Goal: Task Accomplishment & Management: Complete application form

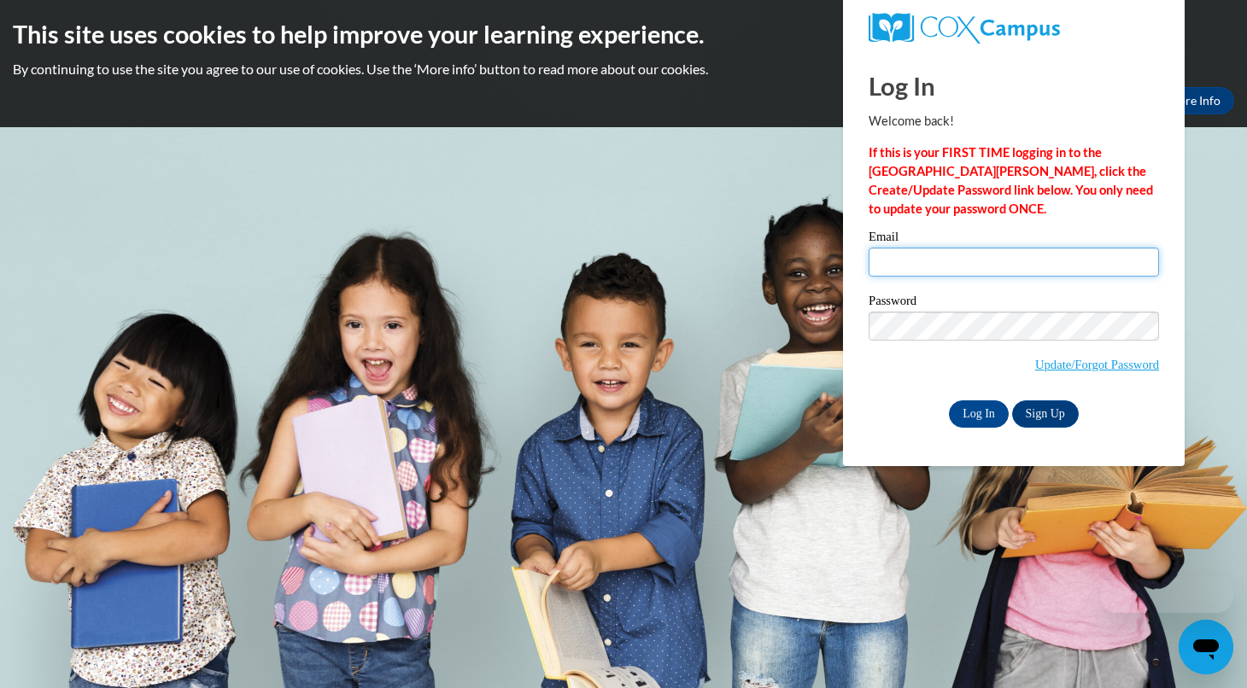
click at [944, 263] on input "Email" at bounding box center [1013, 262] width 290 height 29
type input "a"
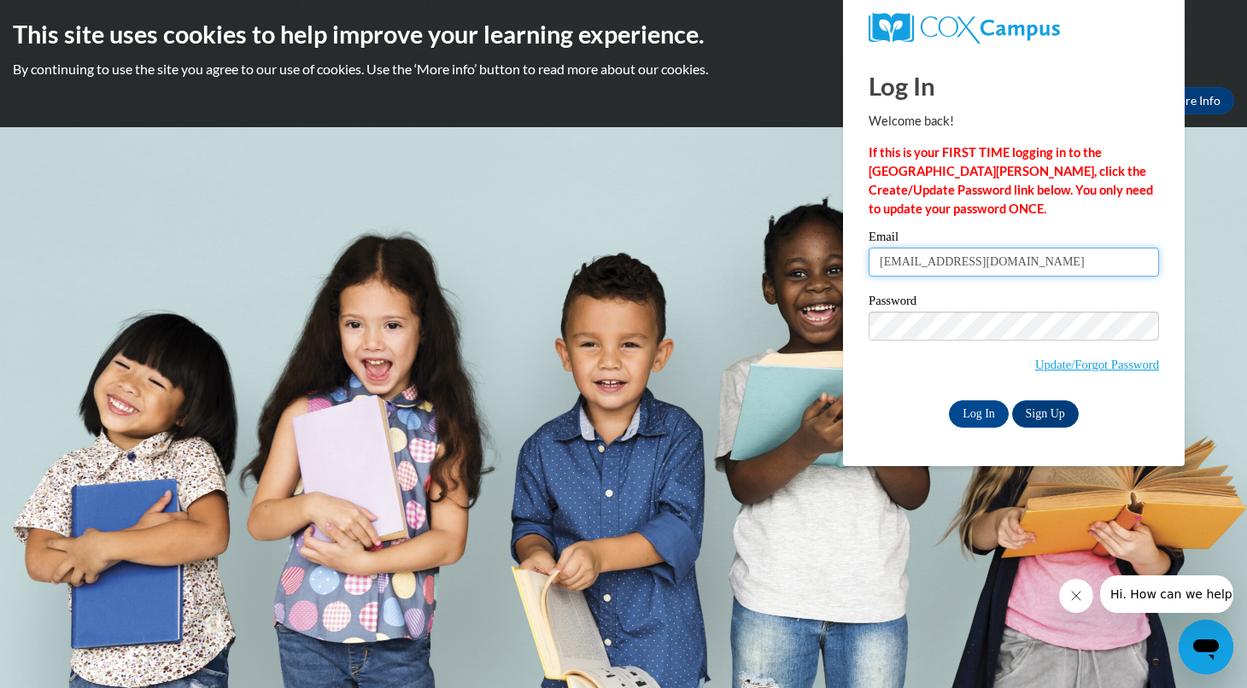
type input "acrecelius8@ivytech.org"
click at [1050, 416] on link "Sign Up" at bounding box center [1045, 413] width 67 height 27
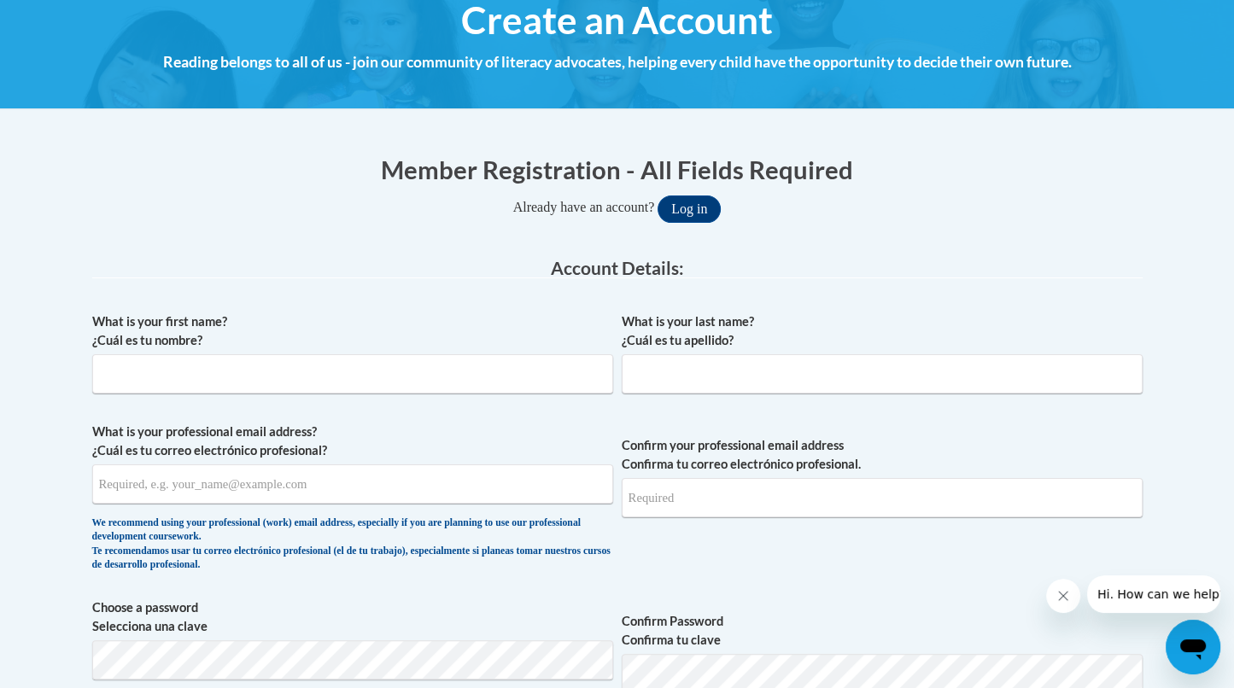
scroll to position [307, 0]
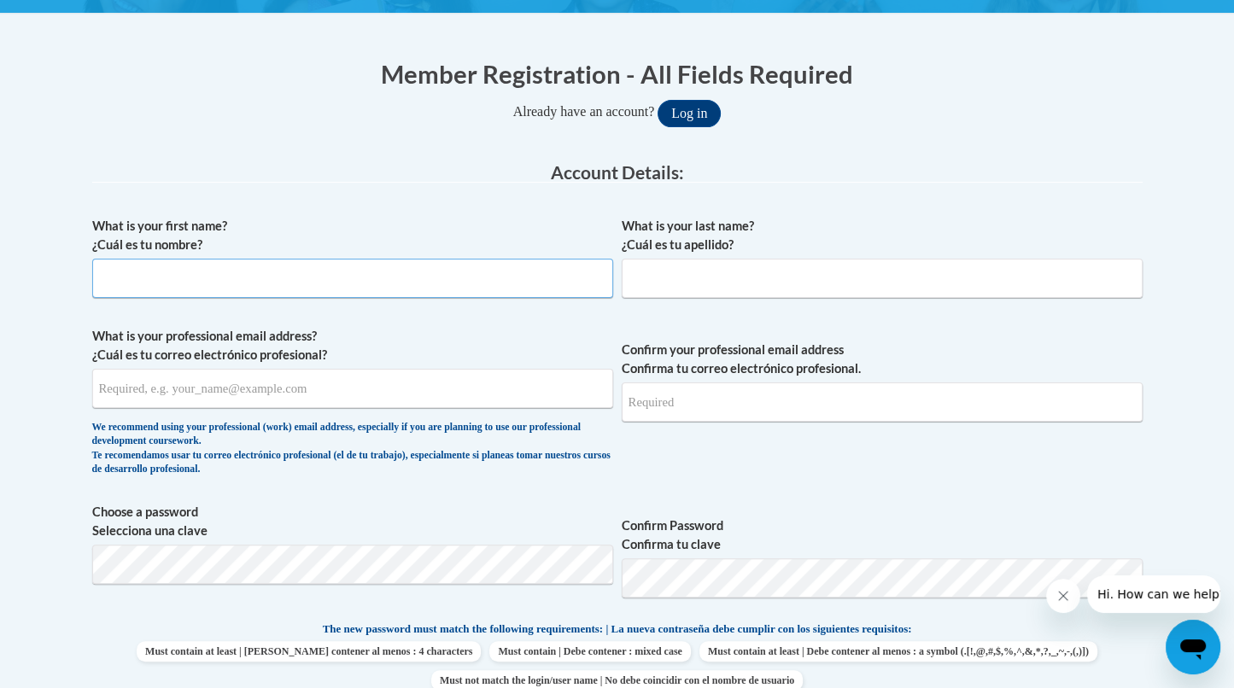
click at [490, 283] on input "What is your first name? ¿Cuál es tu nombre?" at bounding box center [352, 278] width 521 height 39
type input "[PERSON_NAME]"
type input "[EMAIL_ADDRESS][DOMAIN_NAME]"
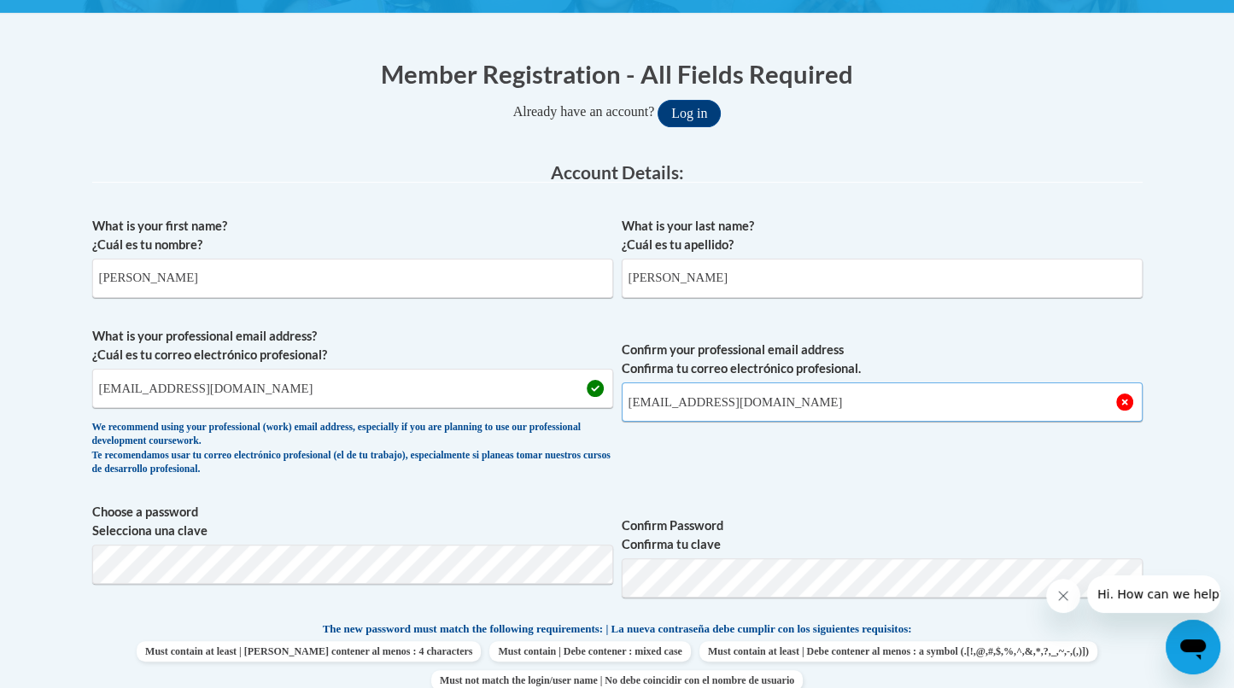
type input "[EMAIL_ADDRESS][DOMAIN_NAME]"
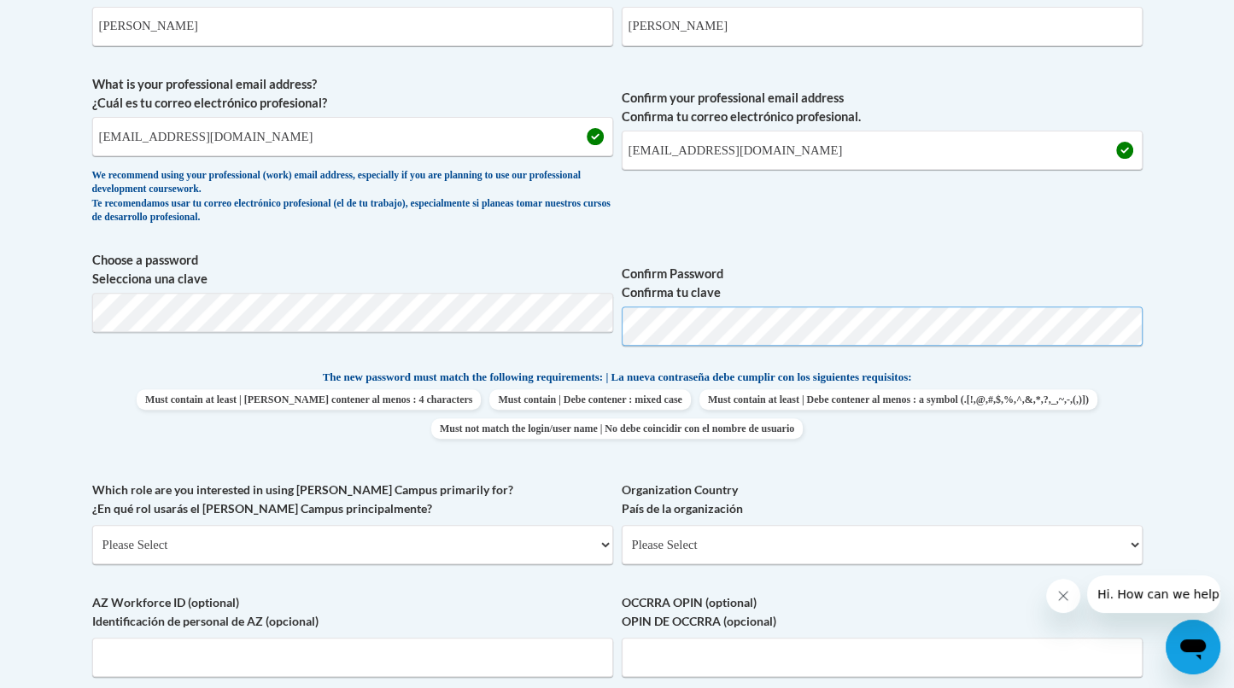
scroll to position [583, 0]
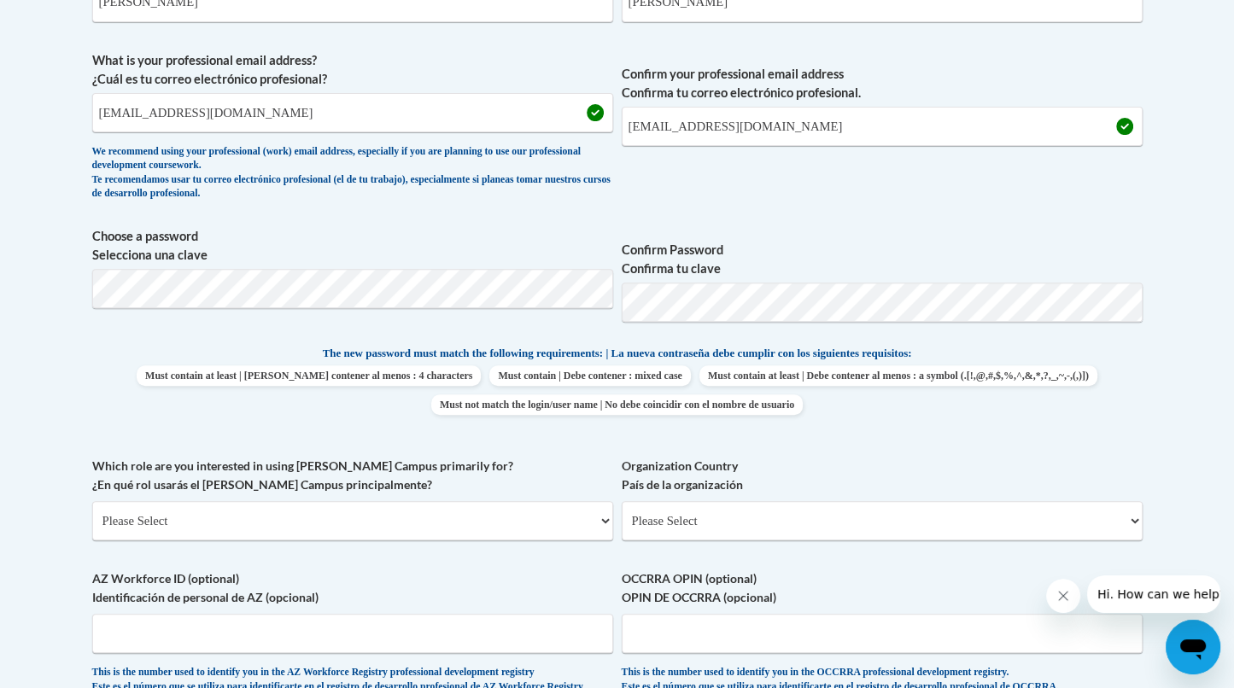
click at [393, 489] on label "Which role are you interested in using [PERSON_NAME] Campus primarily for? ¿En …" at bounding box center [352, 476] width 521 height 38
click at [393, 501] on select "Please Select College/University | Colegio/Universidad Community/Nonprofit Part…" at bounding box center [352, 520] width 521 height 39
click at [388, 516] on select "Please Select College/University | Colegio/Universidad Community/Nonprofit Part…" at bounding box center [352, 520] width 521 height 39
select select "5a18ea06-2b54-4451-96f2-d152daf9eac5"
click at [92, 501] on select "Please Select College/University | Colegio/Universidad Community/Nonprofit Part…" at bounding box center [352, 520] width 521 height 39
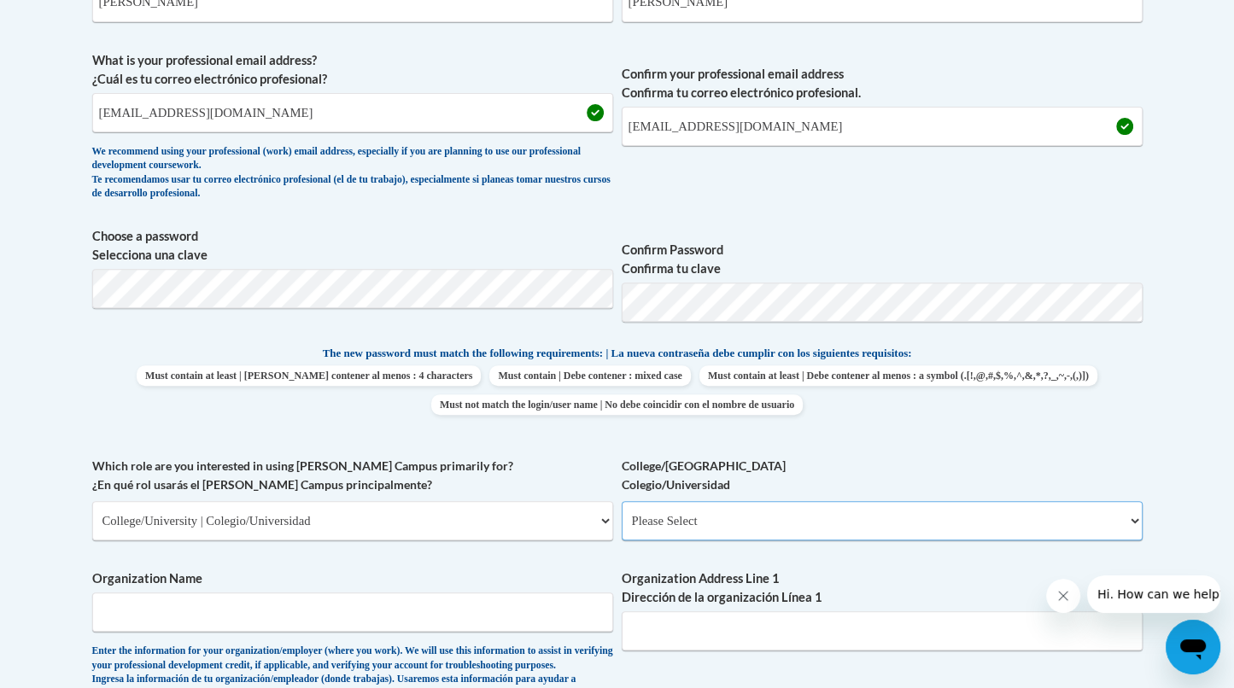
click at [687, 534] on select "Please Select College/University Staff | Empleado universitario College/Univers…" at bounding box center [882, 520] width 521 height 39
select select "c8743970-7742-49d2-af9e-5c4138019e9a"
click at [622, 501] on select "Please Select College/University Staff | Empleado universitario College/Univers…" at bounding box center [882, 520] width 521 height 39
click at [400, 626] on input "Organization Name" at bounding box center [352, 612] width 521 height 39
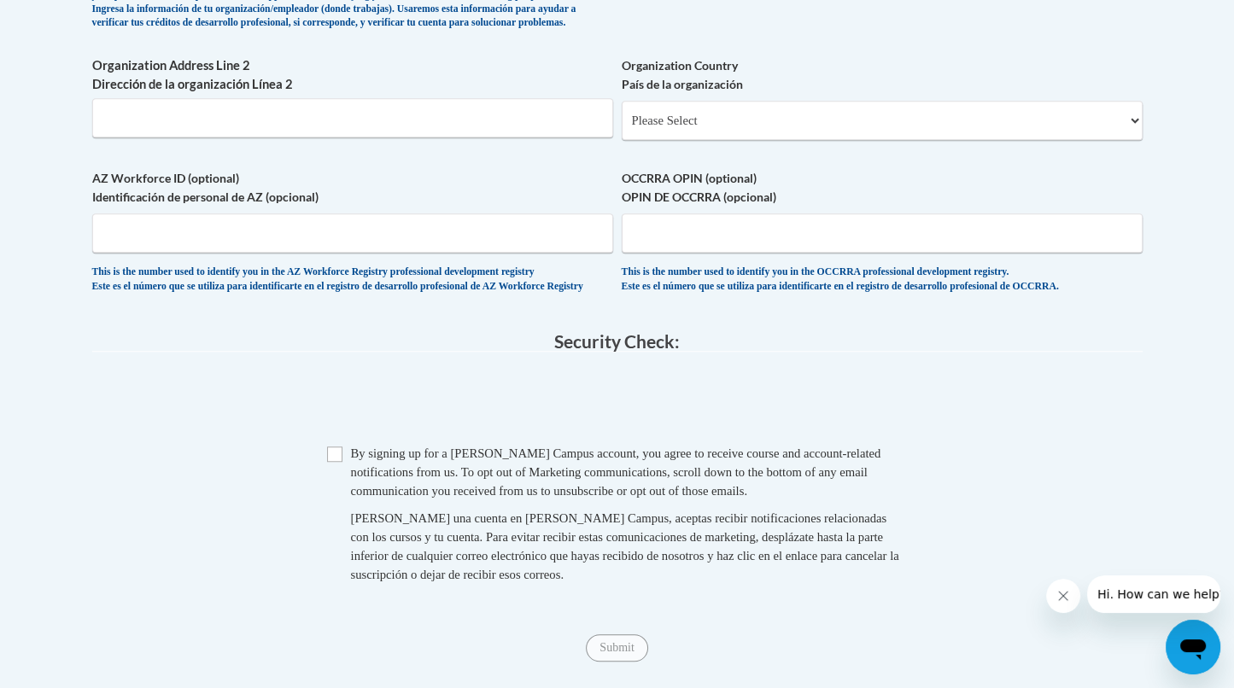
scroll to position [1296, 0]
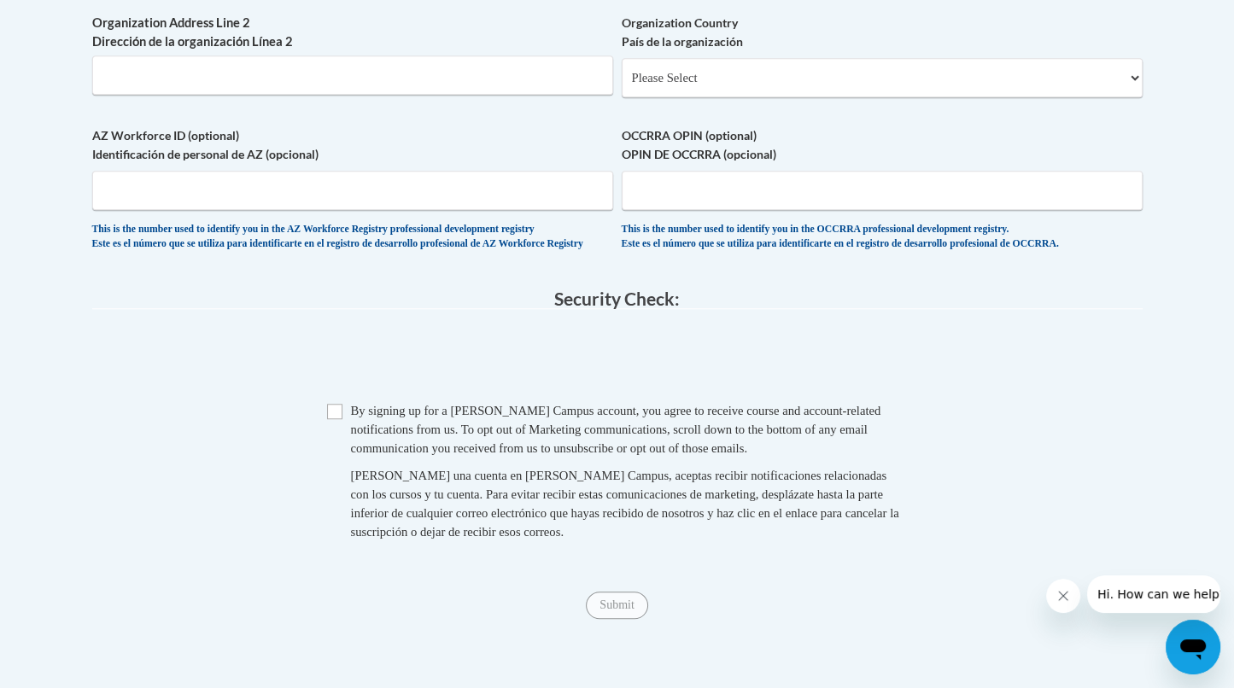
type input "Ivy Tech"
click at [338, 419] on input "Checkbox" at bounding box center [334, 411] width 15 height 15
checkbox input "true"
click at [616, 619] on input "Submit" at bounding box center [616, 605] width 61 height 27
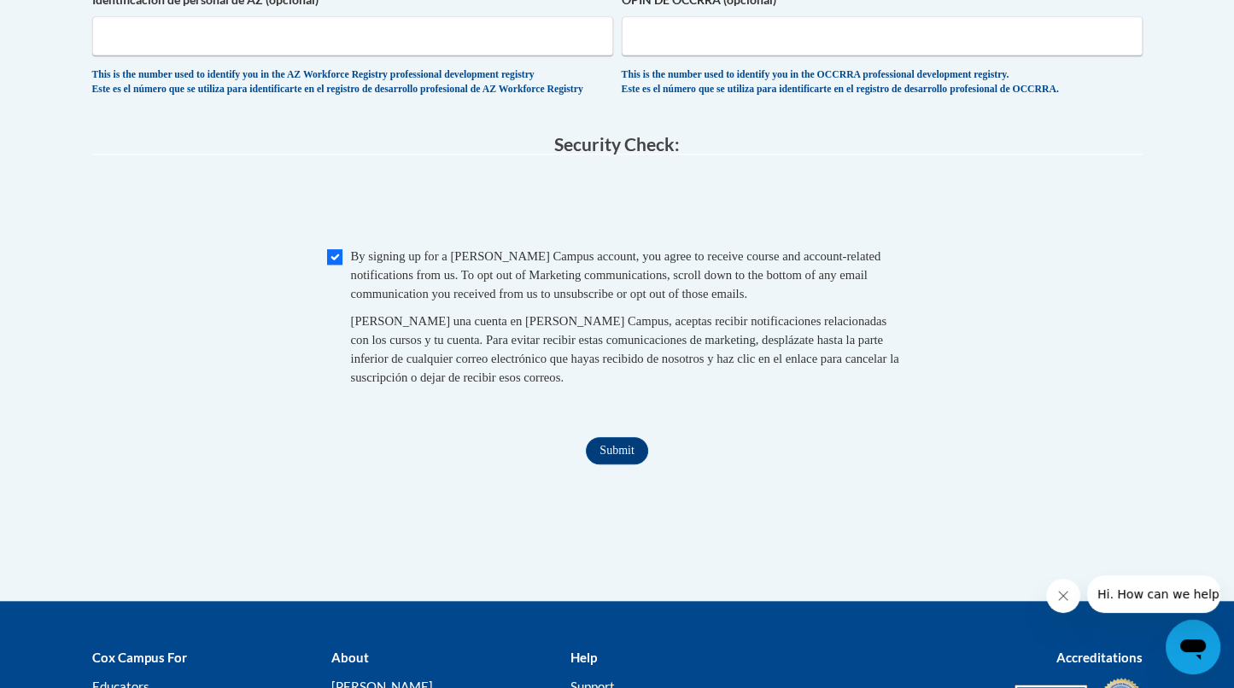
scroll to position [1579, 0]
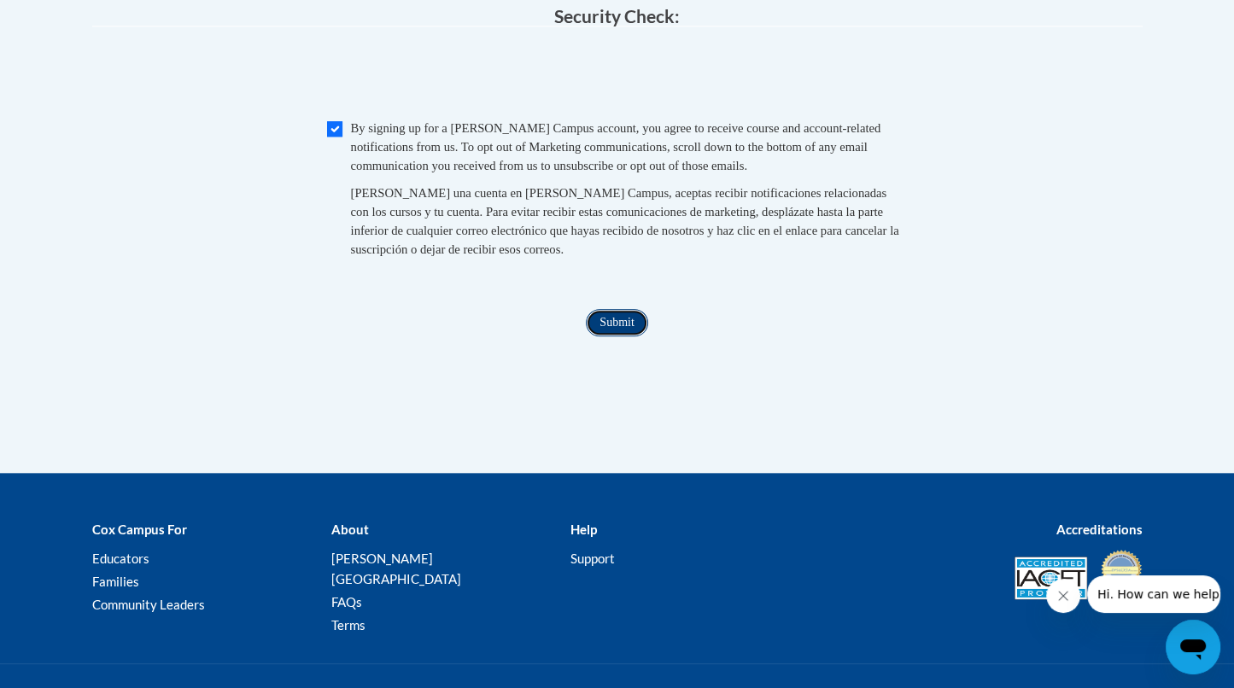
click at [611, 336] on input "Submit" at bounding box center [616, 322] width 61 height 27
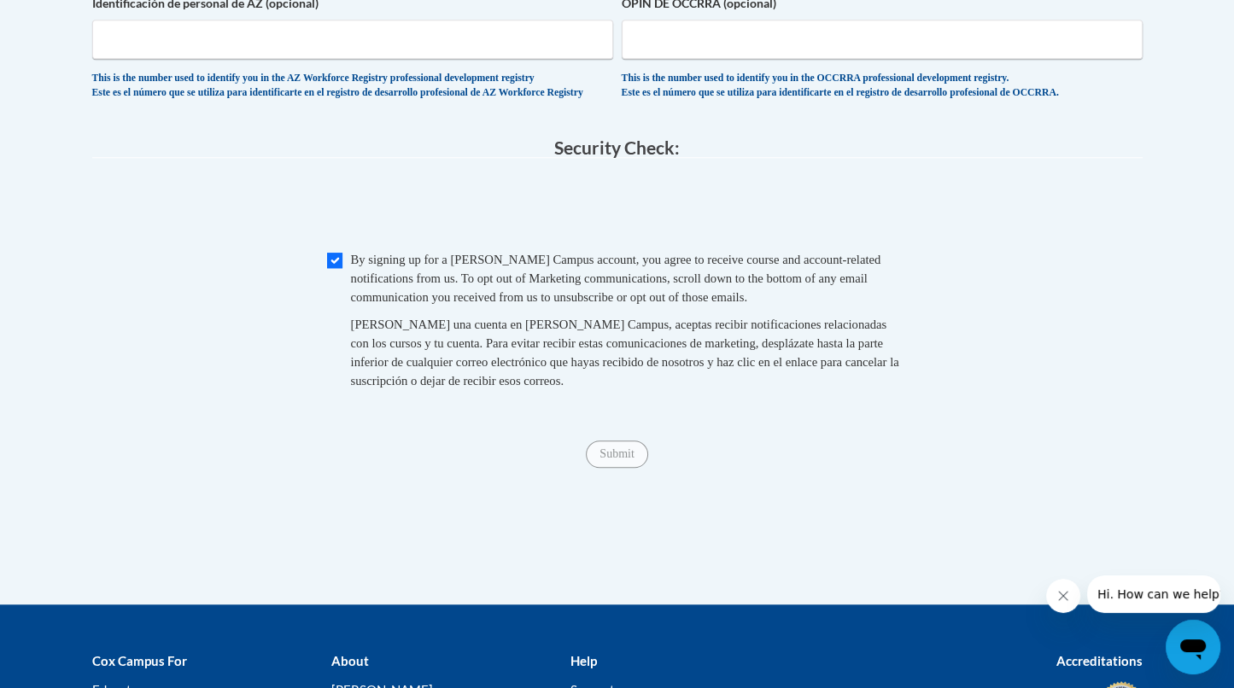
scroll to position [1485, 0]
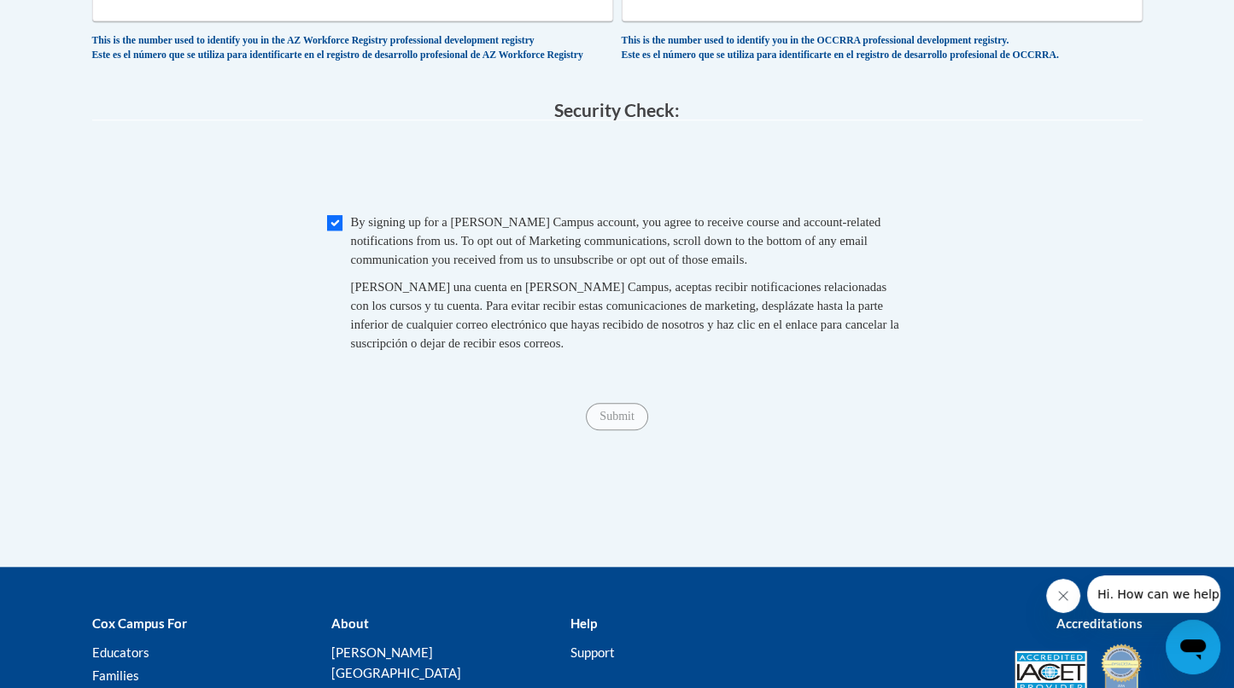
type input "Meridian"
click at [609, 430] on input "Submit" at bounding box center [616, 416] width 61 height 27
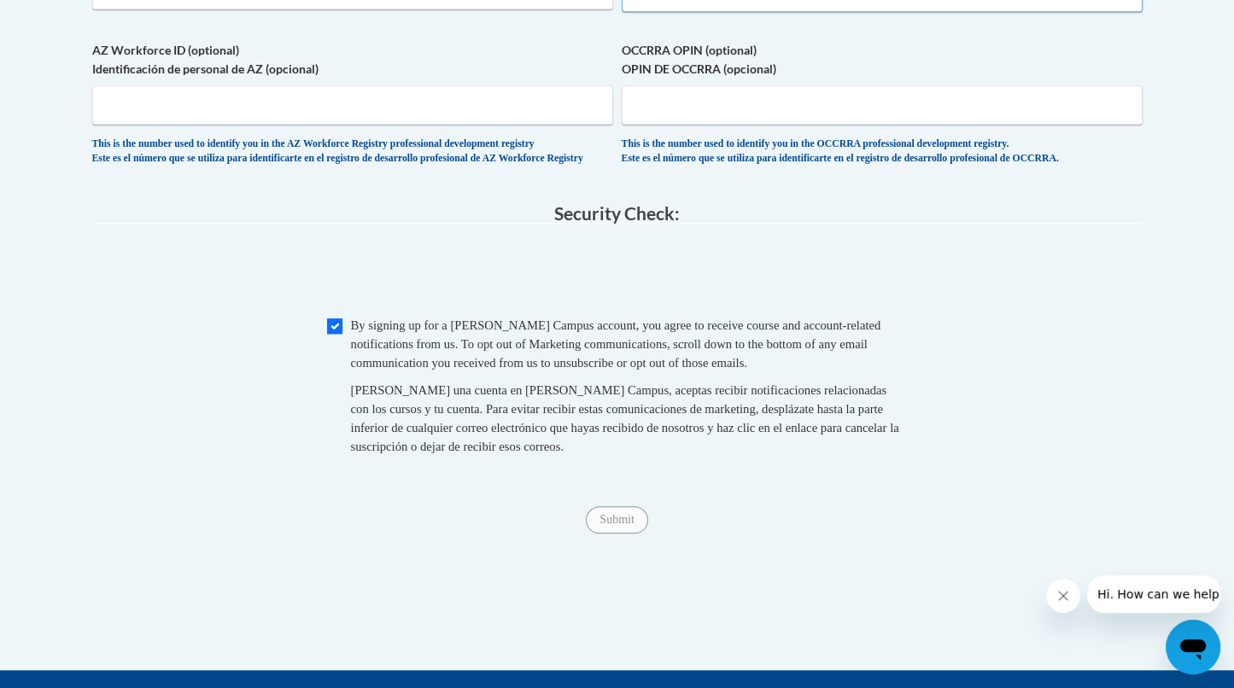
select select "ad49bcad-a171-4b2e-b99c-48b446064914"
select select
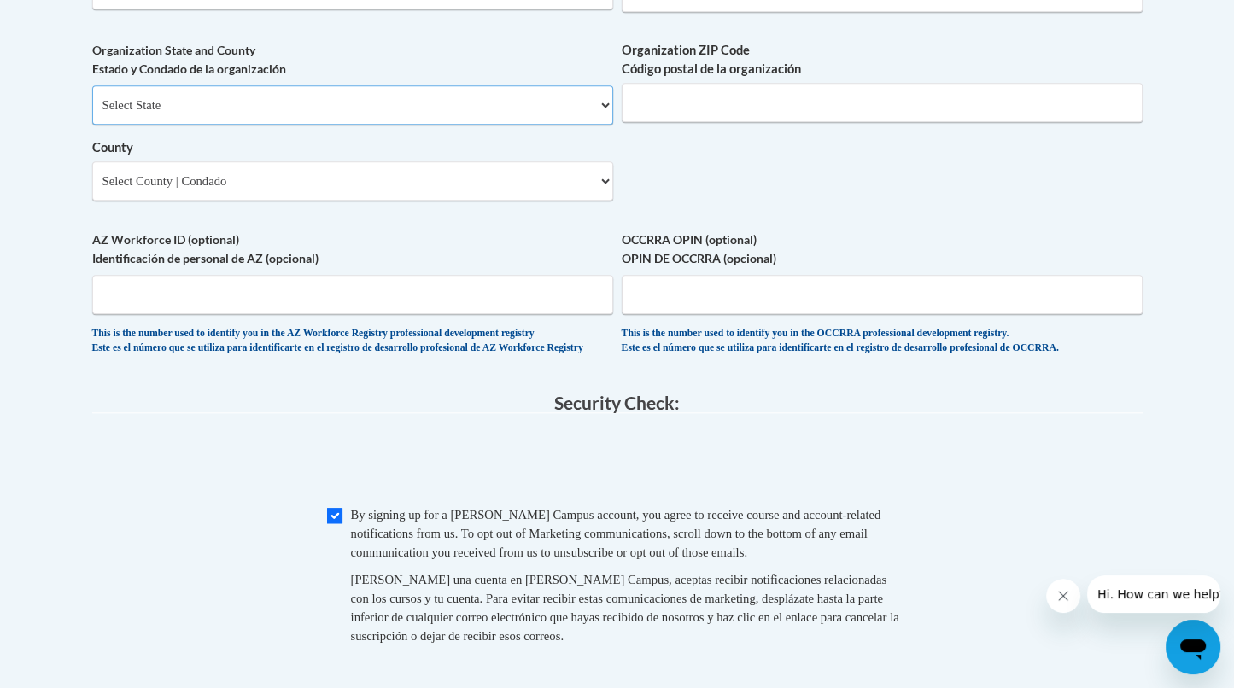
click at [581, 125] on select "Select State [US_STATE] [US_STATE] [US_STATE] [US_STATE] [US_STATE] [US_STATE] …" at bounding box center [352, 104] width 521 height 39
select select "[US_STATE]"
click at [92, 113] on select "Select State [US_STATE] [US_STATE] [US_STATE] [US_STATE] [US_STATE] [US_STATE] …" at bounding box center [352, 104] width 521 height 39
click at [683, 122] on input "Organization ZIP Code Código postal de la organización" at bounding box center [882, 102] width 521 height 39
click at [593, 201] on select "Select County [PERSON_NAME] [PERSON_NAME] [PERSON_NAME] [PERSON_NAME] [PERSON_N…" at bounding box center [352, 180] width 521 height 39
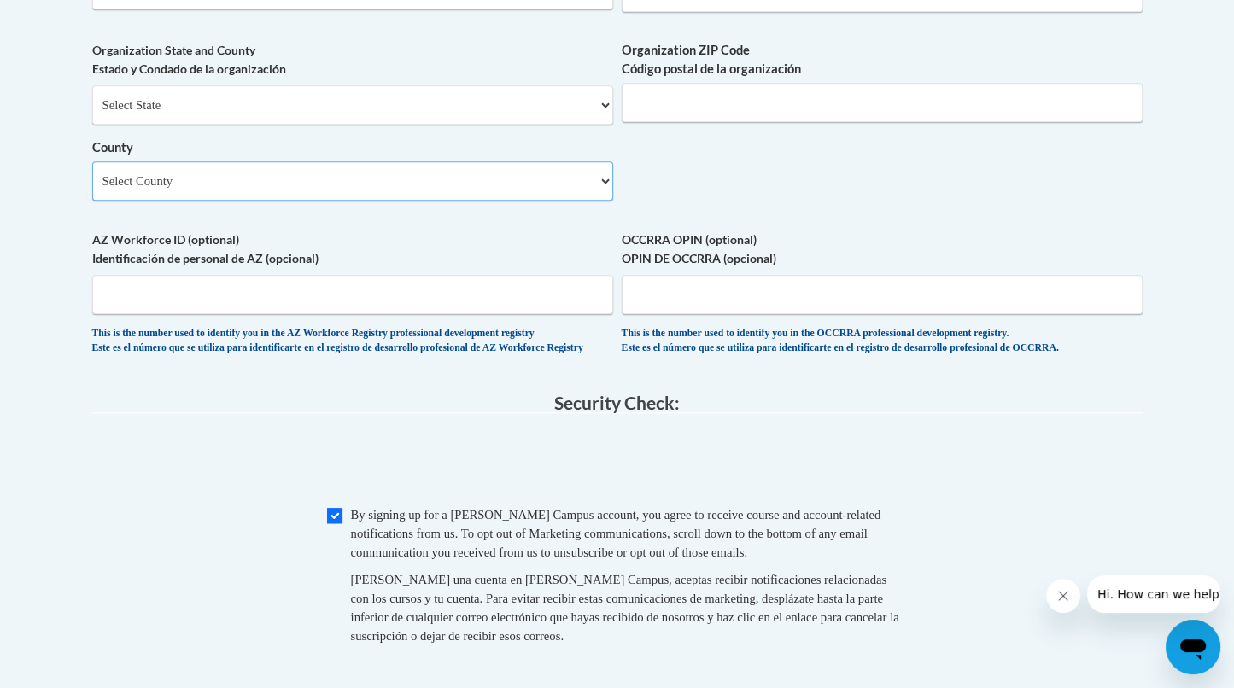
select select "[PERSON_NAME]"
click at [92, 189] on select "Select County [PERSON_NAME] [PERSON_NAME] [PERSON_NAME] [PERSON_NAME] [PERSON_N…" at bounding box center [352, 180] width 521 height 39
click at [737, 122] on input "Organization ZIP Code Código postal de la organización" at bounding box center [882, 102] width 521 height 39
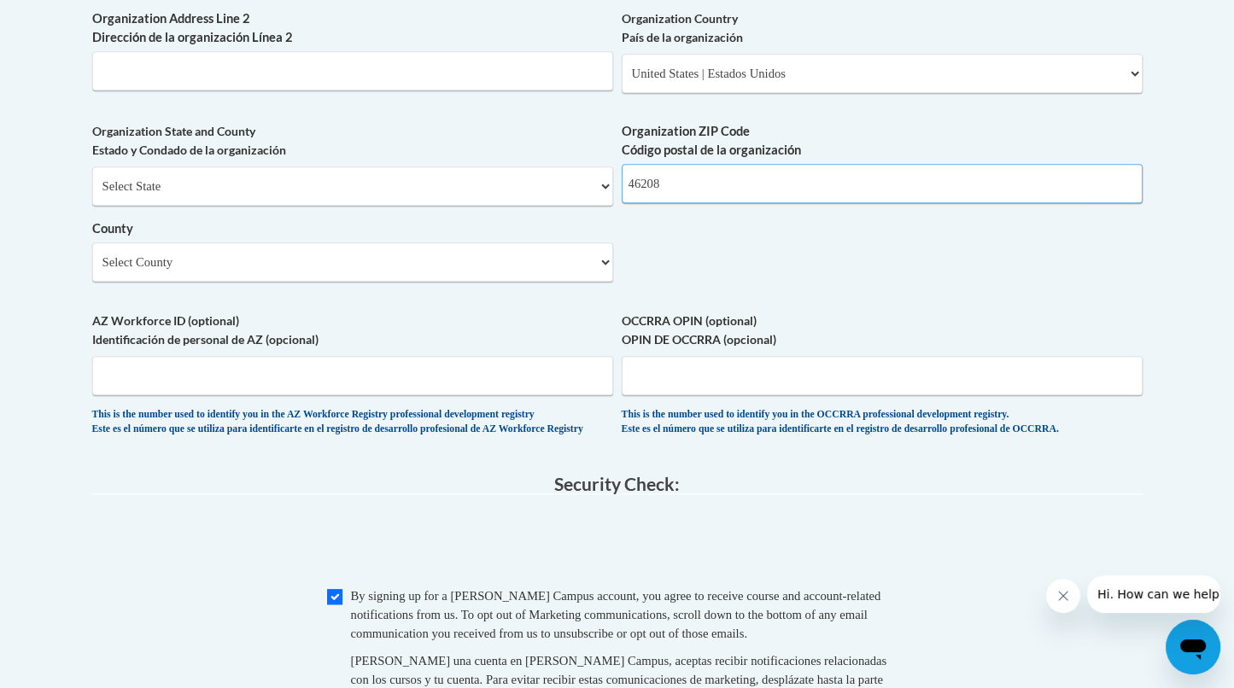
scroll to position [1760, 0]
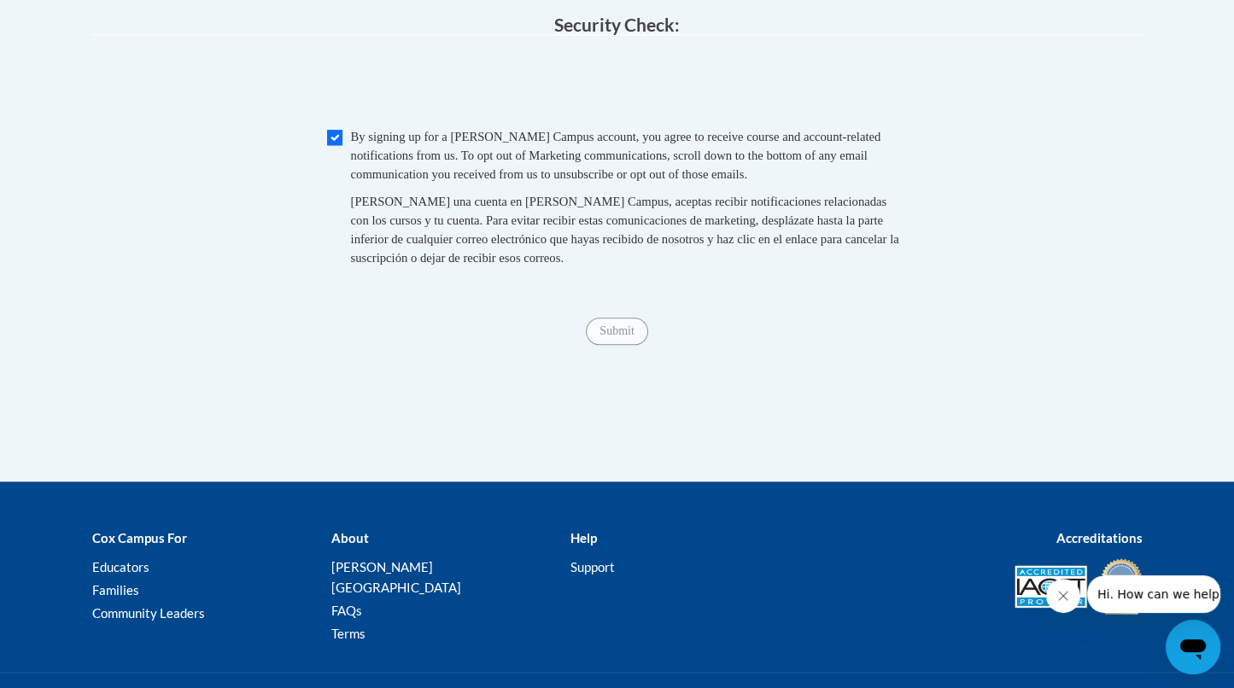
type input "46208"
click at [332, 145] on input "Checkbox" at bounding box center [334, 137] width 15 height 15
click at [331, 145] on input "Checkbox" at bounding box center [334, 137] width 15 height 15
checkbox input "true"
click at [624, 345] on input "Submit" at bounding box center [616, 331] width 61 height 27
